Goal: Task Accomplishment & Management: Manage account settings

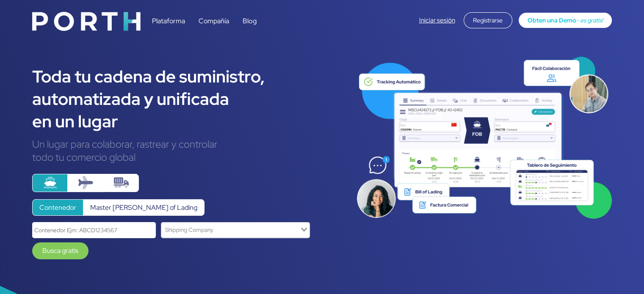
click at [434, 17] on link "Iniciar sesión" at bounding box center [437, 20] width 36 height 8
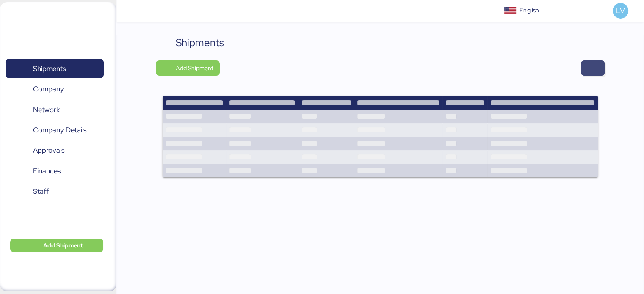
click at [600, 62] on span "button" at bounding box center [593, 68] width 24 height 15
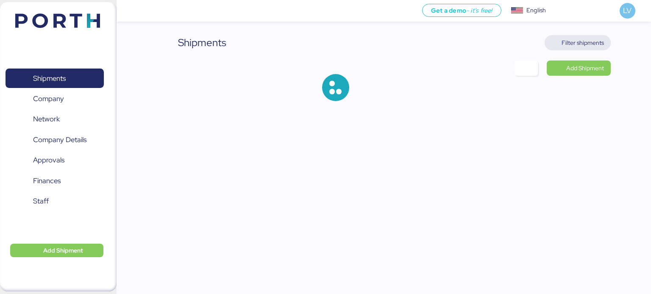
click at [584, 45] on span "Filter shipments" at bounding box center [582, 43] width 42 height 10
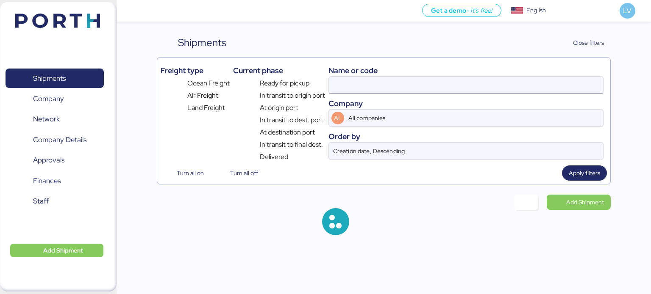
click at [495, 82] on input at bounding box center [466, 85] width 274 height 17
paste input "O0052270"
type input "O0052270"
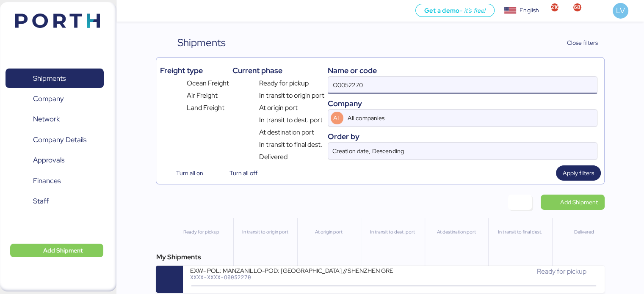
scroll to position [7, 0]
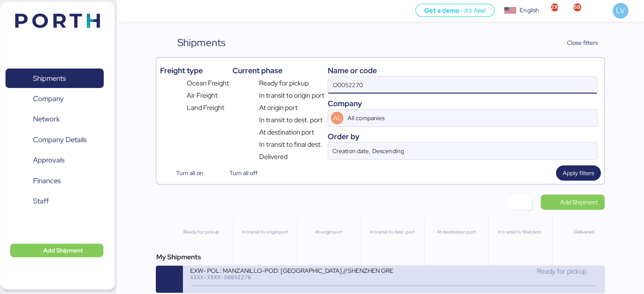
click at [293, 275] on div "EXW- POL: MANZANILLO-POD: [GEOGRAPHIC_DATA] //SHENZHEN GRENTECH RF 1*40-1*20 XX…" at bounding box center [292, 276] width 204 height 18
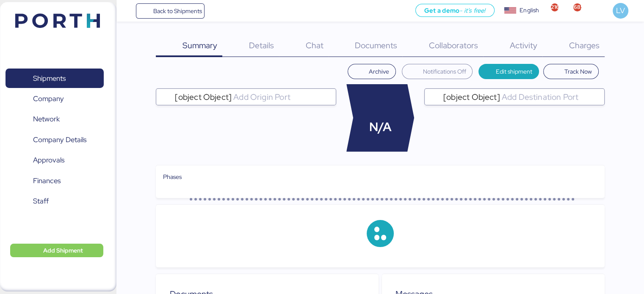
click at [587, 39] on div "Charges 0" at bounding box center [574, 46] width 62 height 22
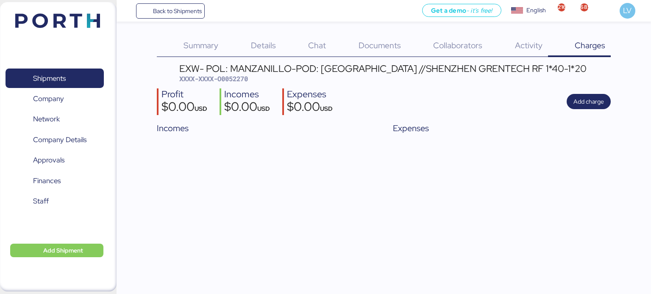
click at [286, 39] on div "Chat 0" at bounding box center [306, 46] width 50 height 22
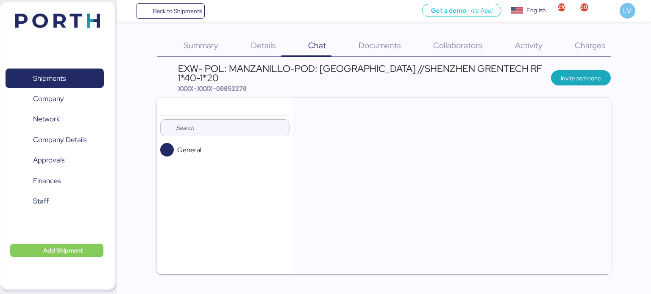
click at [244, 50] on div "Details 0" at bounding box center [253, 46] width 58 height 22
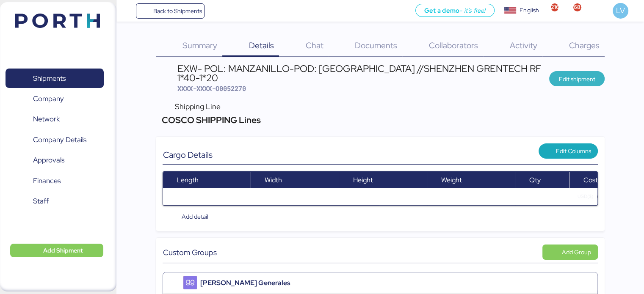
click at [586, 76] on span "Edit shipment" at bounding box center [577, 79] width 36 height 10
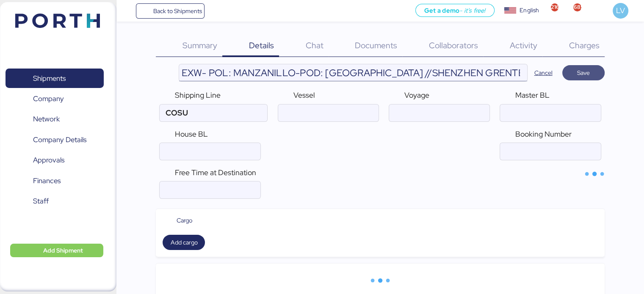
type input "COSCO SHIPPING Lines"
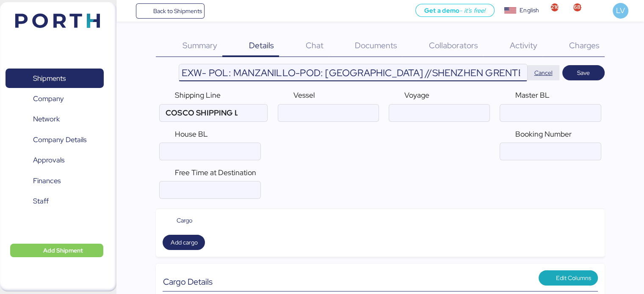
scroll to position [0, 27]
drag, startPoint x: 517, startPoint y: 77, endPoint x: 553, endPoint y: 79, distance: 35.7
click at [553, 79] on header "EXW- POL: MANZANILLO-POD: [GEOGRAPHIC_DATA] //SHENZHEN GRENTECH RF 1*40-1*20 Ca…" at bounding box center [380, 73] width 449 height 18
paste input "CD4494010003"
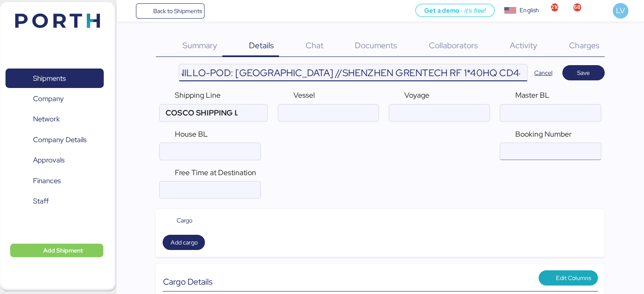
type input "EXW- POL: MANZANILLO-POD: [GEOGRAPHIC_DATA] //SHENZHEN GRENTECH RF 1*40HQ CD449…"
click at [513, 155] on input "ocean" at bounding box center [550, 151] width 100 height 17
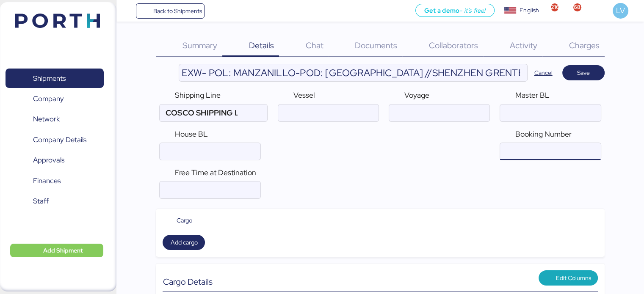
paste input "CD4494010003"
type input "CD4494010003"
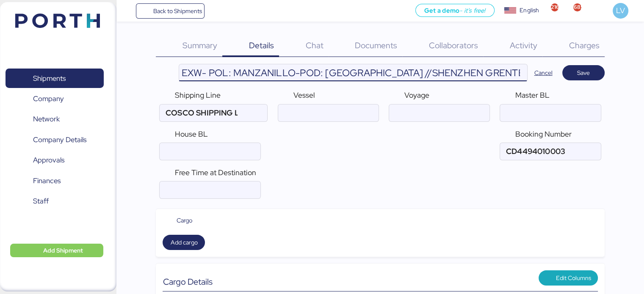
drag, startPoint x: 509, startPoint y: 80, endPoint x: 559, endPoint y: 86, distance: 50.8
click at [500, 73] on input "EXW- POL: MANZANILLO-POD: [GEOGRAPHIC_DATA] //SHENZHEN GRENTECH RF 1*40HQ CD449…" at bounding box center [353, 72] width 348 height 17
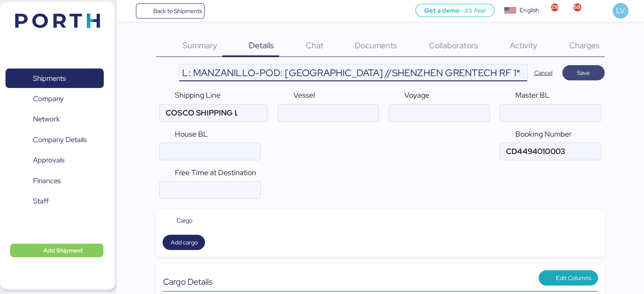
type input "EXW- POL: MANZANILLO-POD: [GEOGRAPHIC_DATA] //SHENZHEN GRENTECH RF 1*40HQ BKG C…"
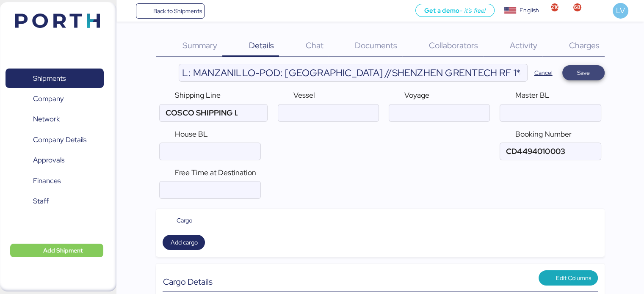
click at [589, 77] on span "Save" at bounding box center [583, 73] width 13 height 10
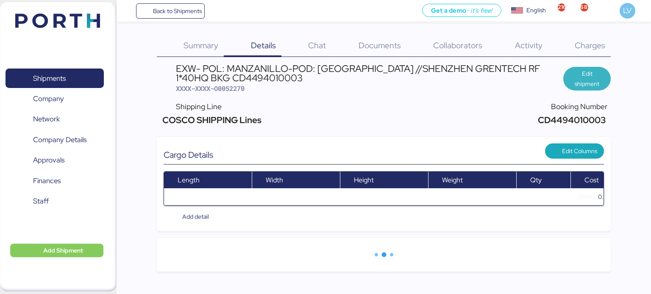
click at [588, 78] on span "Edit shipment" at bounding box center [587, 79] width 34 height 20
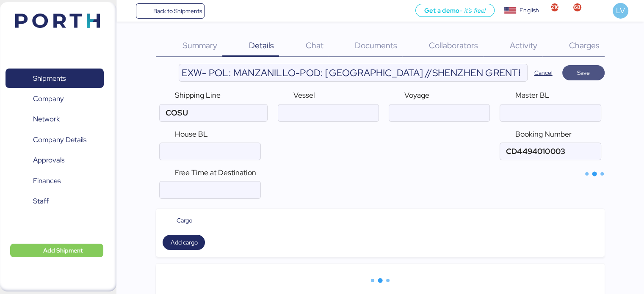
type input "COSCO SHIPPING Lines"
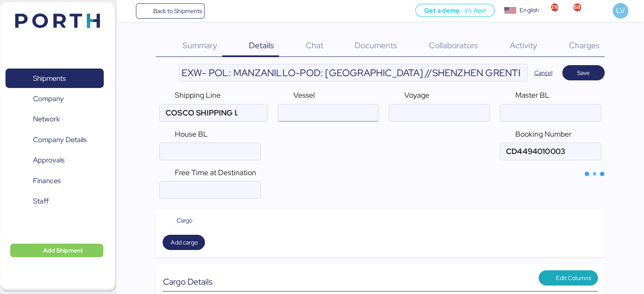
click at [356, 105] on input "ocean" at bounding box center [328, 113] width 100 height 17
type input "KOTA EAGLE"
click at [471, 107] on input "ocean" at bounding box center [439, 113] width 100 height 17
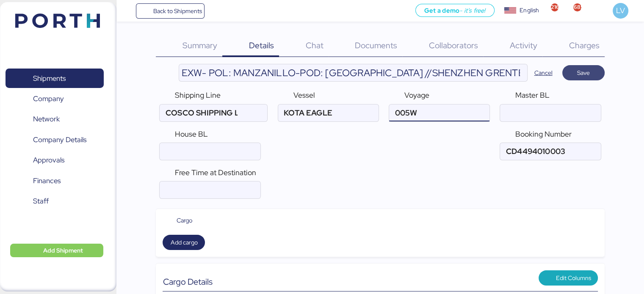
type input "005W"
click at [593, 70] on span "Save" at bounding box center [583, 73] width 29 height 12
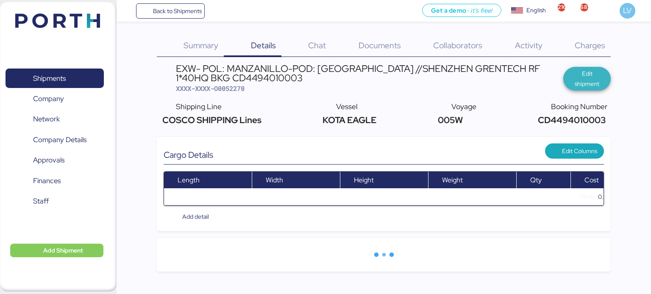
click at [604, 82] on span "Edit shipment" at bounding box center [586, 79] width 47 height 24
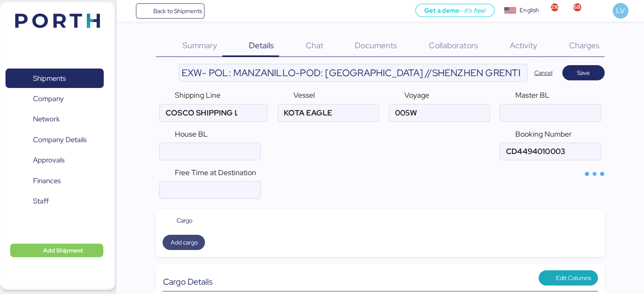
click at [177, 242] on span "Add cargo" at bounding box center [183, 243] width 27 height 10
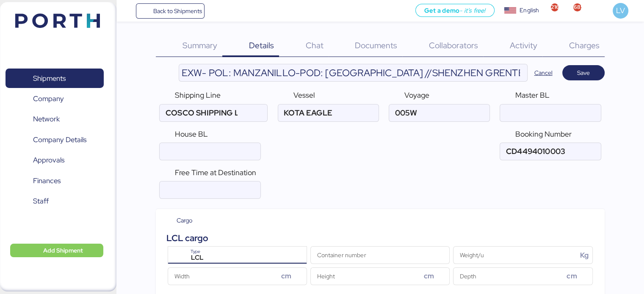
click at [215, 253] on div "LCL" at bounding box center [239, 258] width 106 height 11
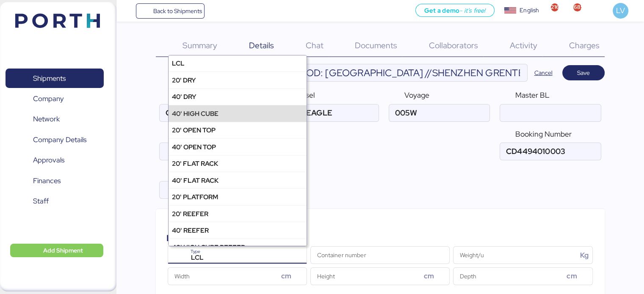
click at [251, 110] on div "40' HIGH CUBE" at bounding box center [238, 113] width 138 height 17
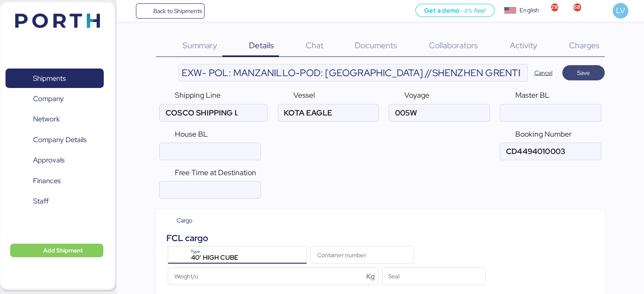
click at [591, 79] on span "Save" at bounding box center [584, 72] width 42 height 15
